Goal: Transaction & Acquisition: Obtain resource

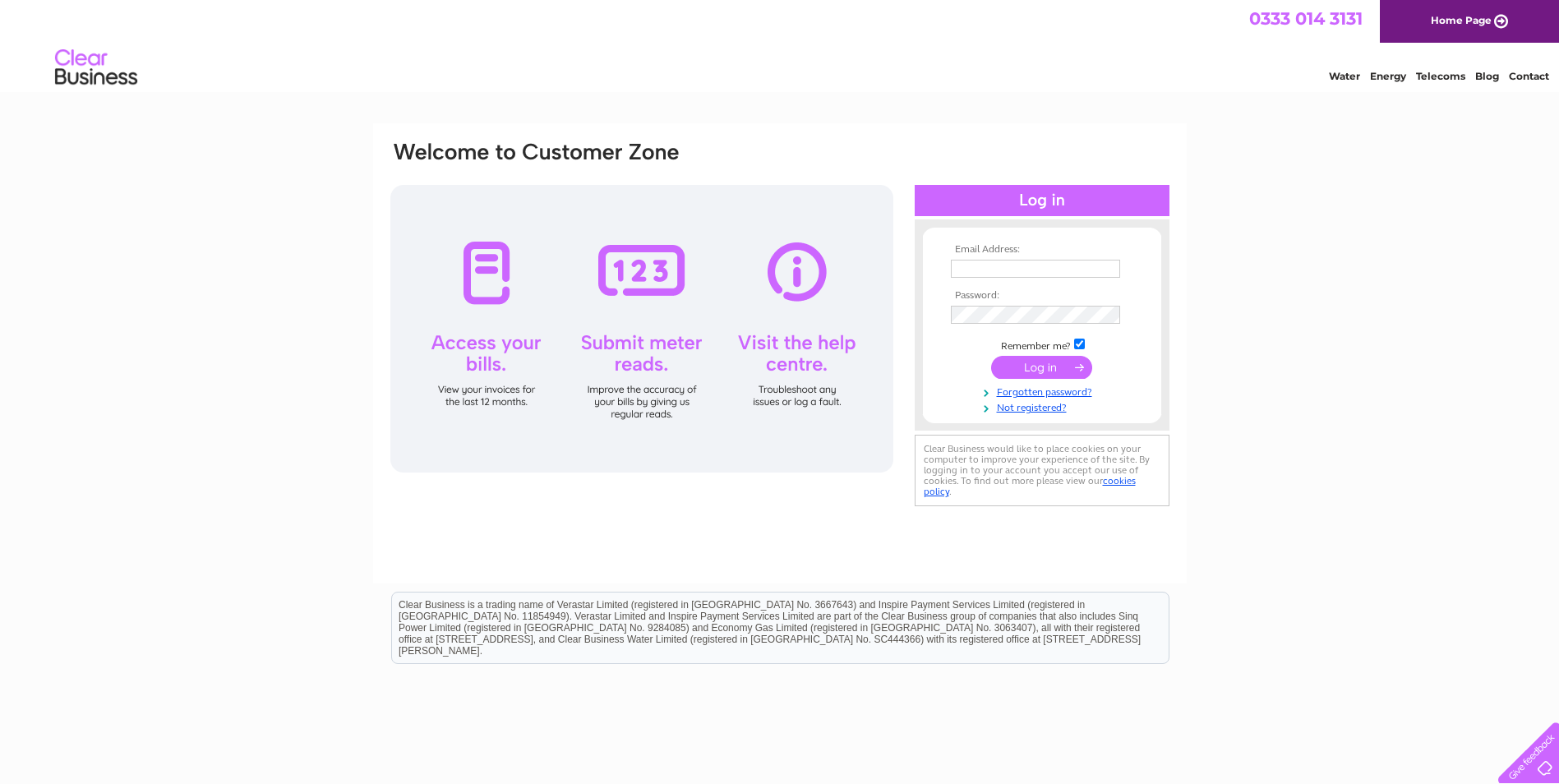
type input "joyce@tarrasvalleynaturereserve.co.uk"
click at [1024, 366] on input "submit" at bounding box center [1041, 368] width 101 height 23
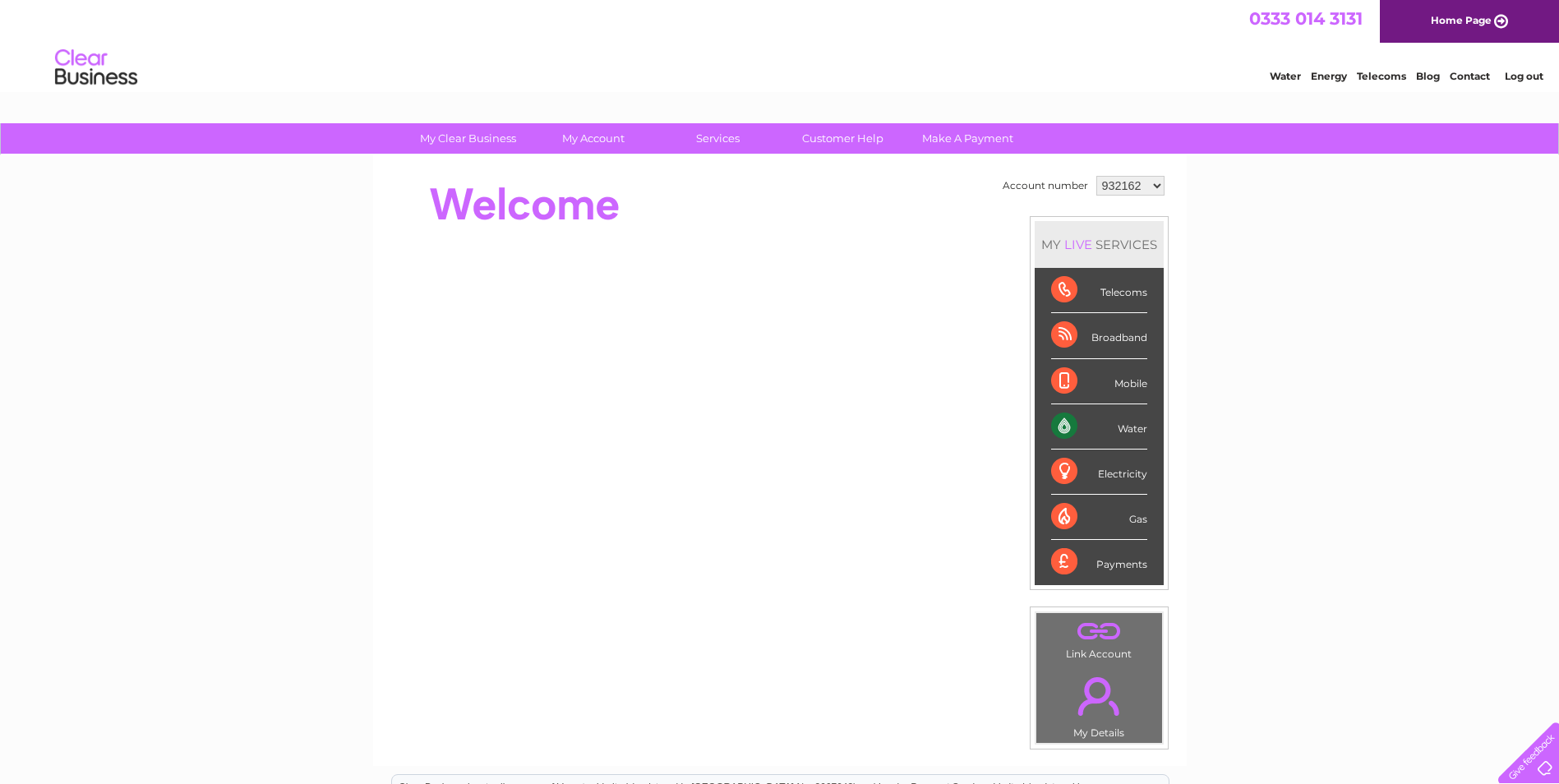
click at [1149, 183] on select "932162 1132072" at bounding box center [1130, 186] width 68 height 20
click at [1096, 176] on select "932162 1132072" at bounding box center [1130, 186] width 68 height 20
click at [1061, 427] on div "Water" at bounding box center [1099, 427] width 96 height 45
click at [1126, 561] on div "Payments" at bounding box center [1099, 562] width 96 height 44
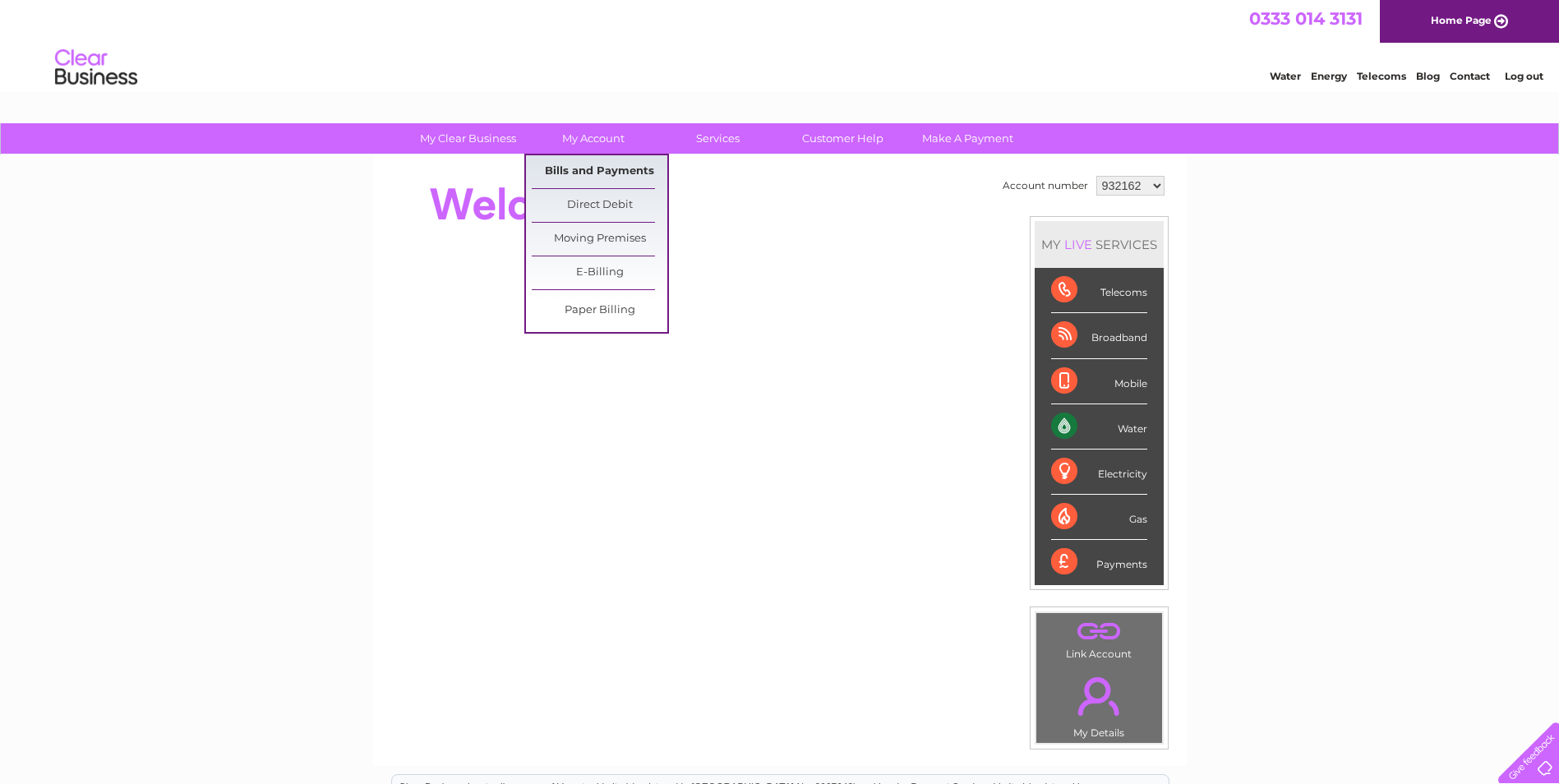
click at [595, 175] on link "Bills and Payments" at bounding box center [599, 172] width 136 height 33
click at [597, 170] on link "Bills and Payments" at bounding box center [599, 172] width 136 height 33
click at [612, 282] on link "E-Billing" at bounding box center [599, 272] width 136 height 33
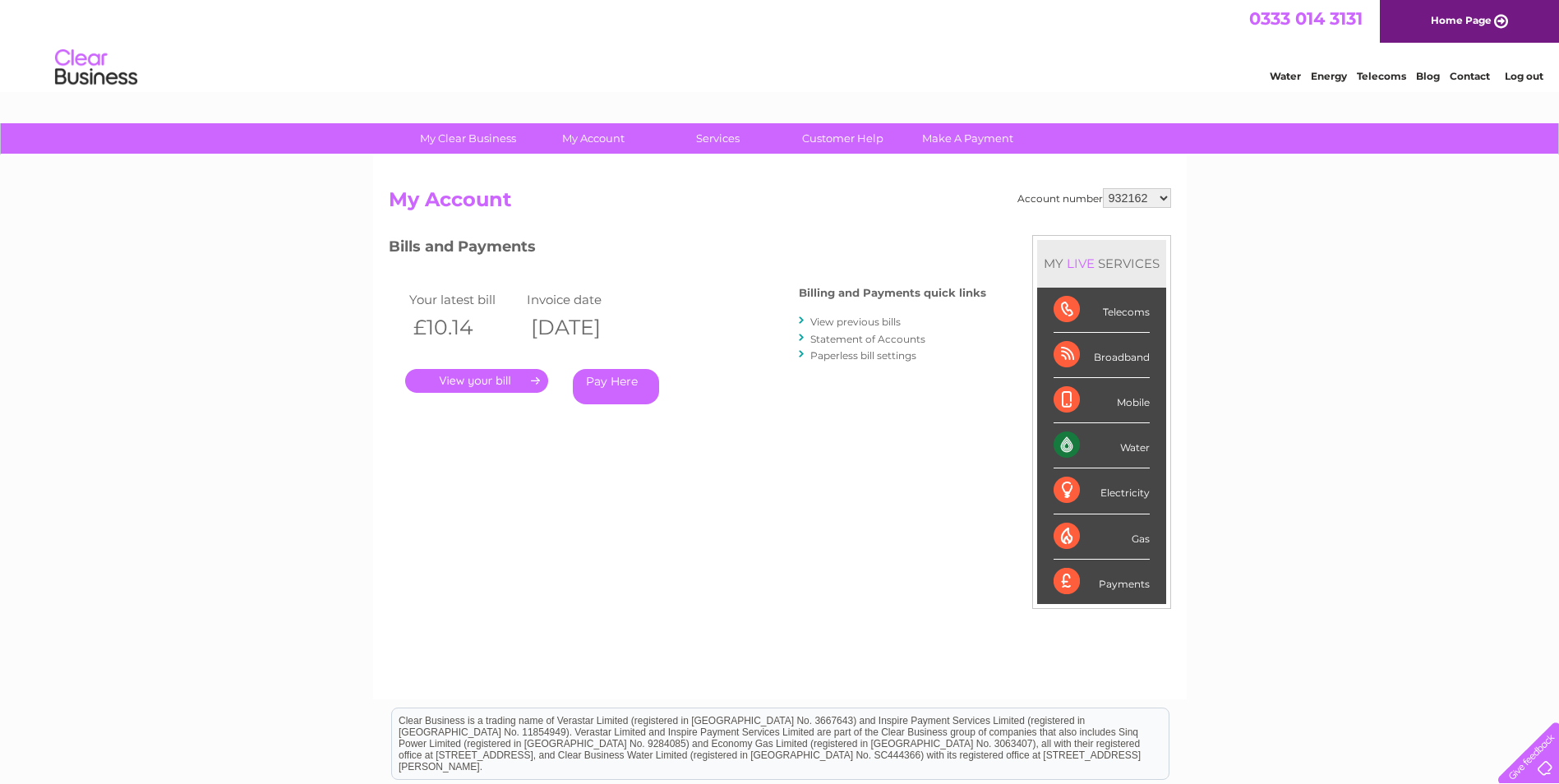
click at [485, 381] on link "." at bounding box center [477, 380] width 143 height 24
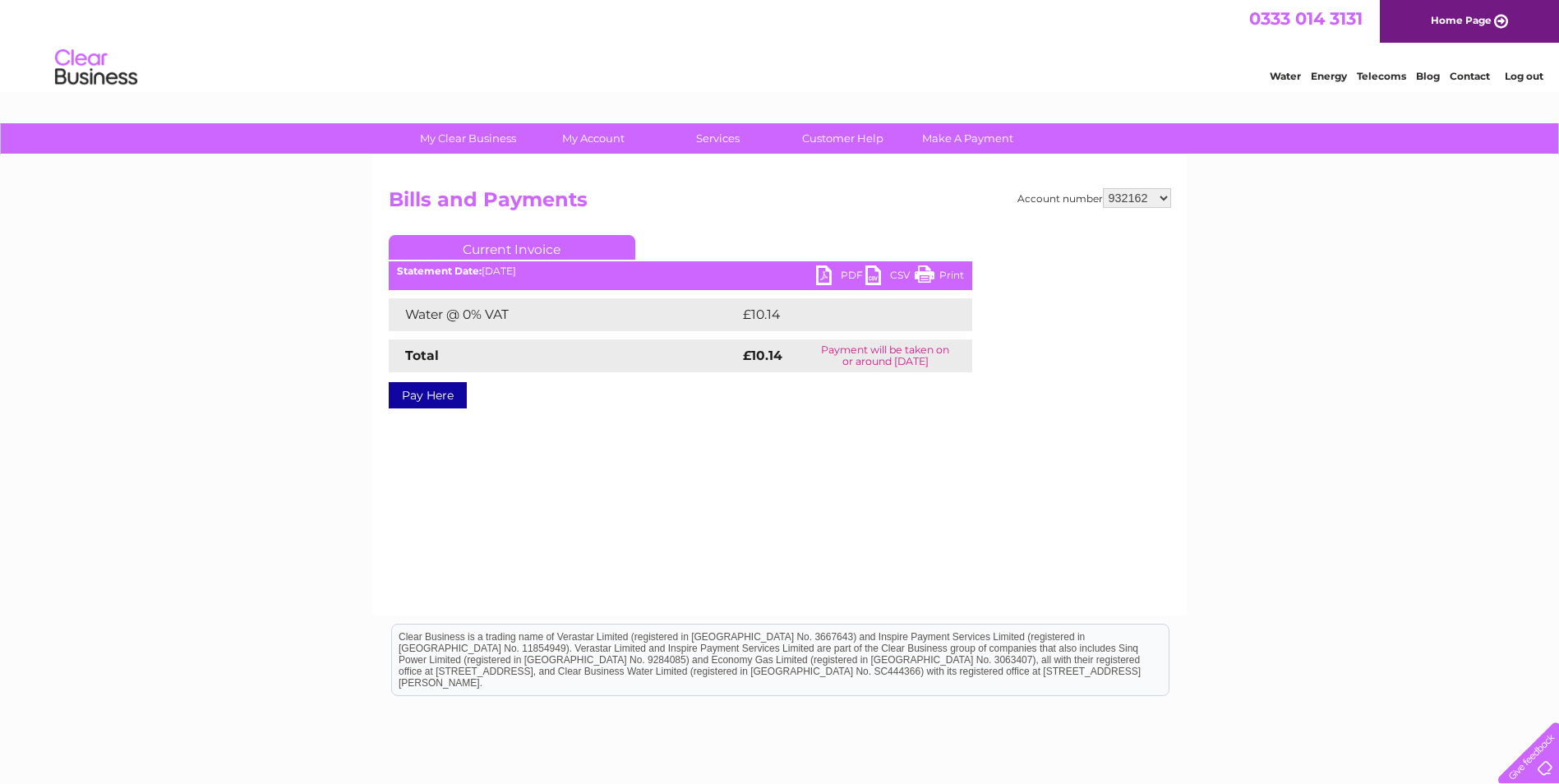
click at [829, 278] on link "PDF" at bounding box center [841, 277] width 49 height 24
click at [825, 272] on link "PDF" at bounding box center [841, 277] width 49 height 24
click at [1162, 197] on select "932162 1132072" at bounding box center [1137, 198] width 68 height 20
select select "1132072"
click at [1104, 188] on select "932162 1132072" at bounding box center [1137, 198] width 68 height 20
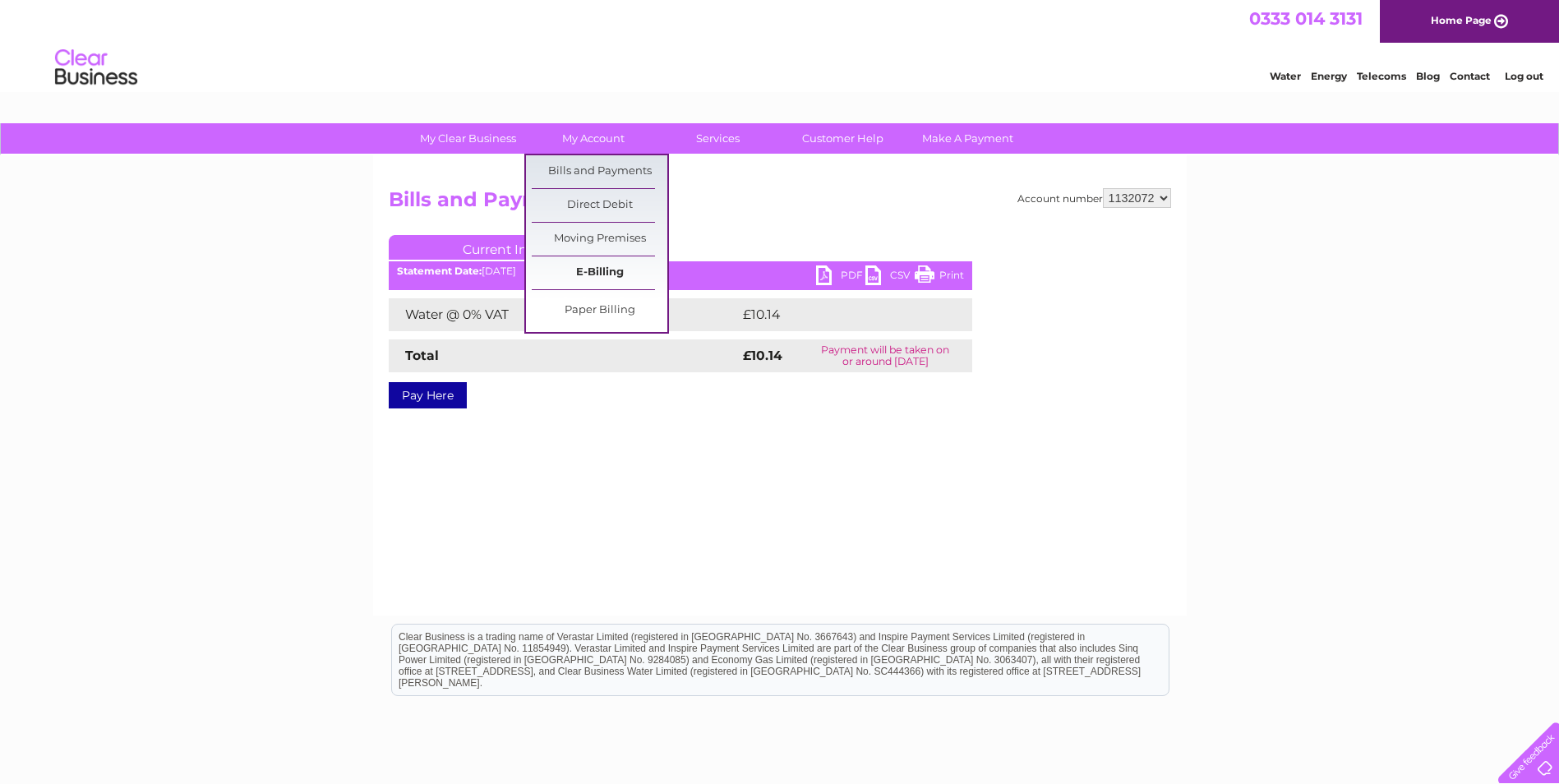
click at [601, 266] on link "E-Billing" at bounding box center [599, 272] width 136 height 33
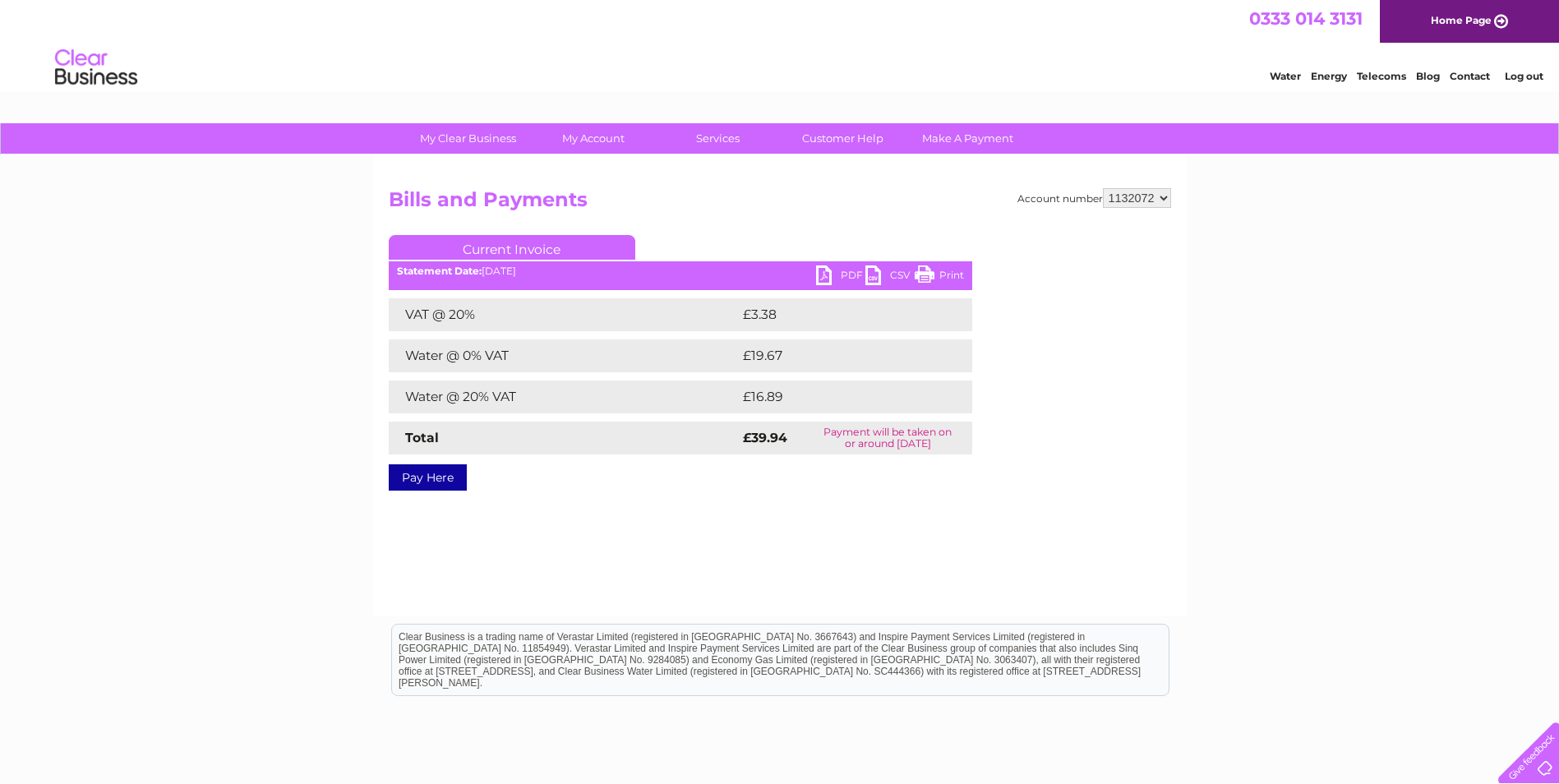
click at [816, 274] on link "PDF" at bounding box center [841, 277] width 49 height 24
